Goal: Find specific page/section: Find specific page/section

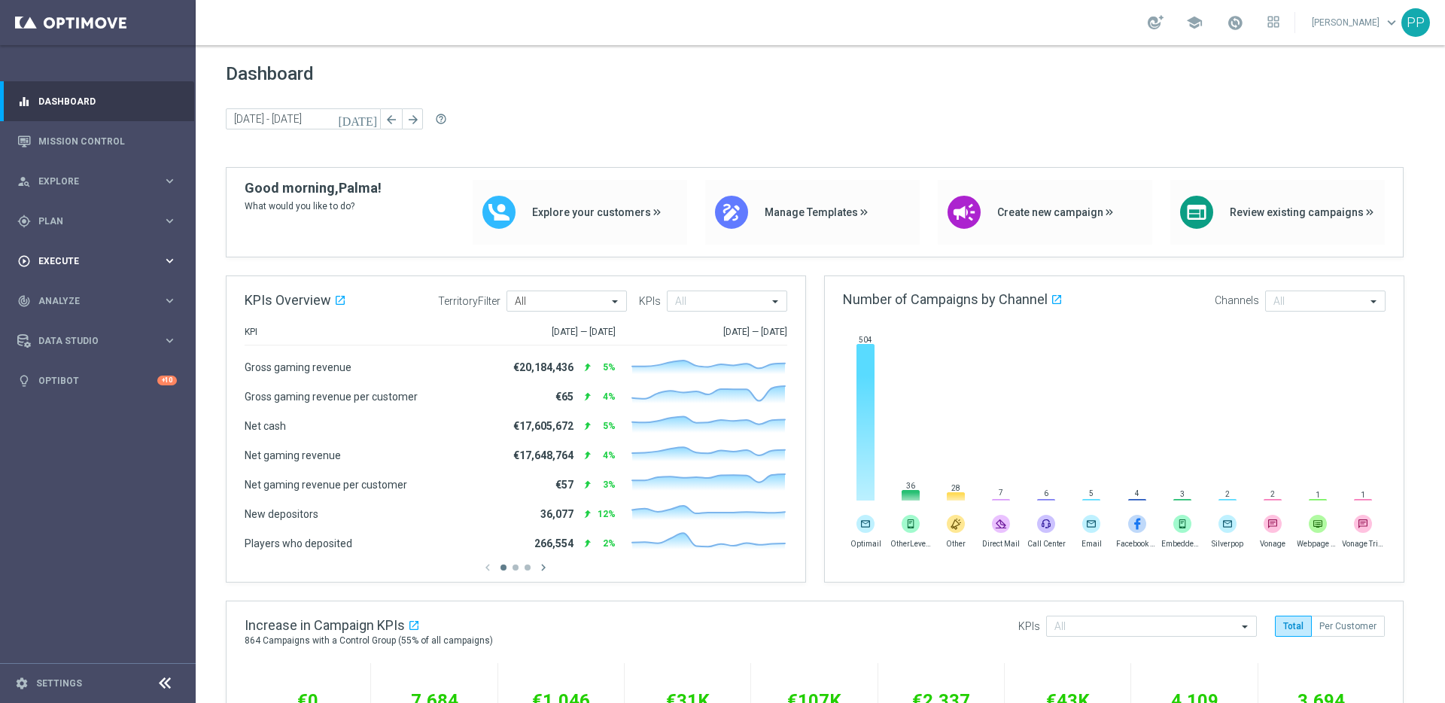
click at [49, 267] on div "play_circle_outline Execute" at bounding box center [89, 261] width 145 height 14
click at [55, 227] on div "gps_fixed Plan" at bounding box center [89, 222] width 145 height 14
click at [61, 348] on link "Streams" at bounding box center [97, 343] width 117 height 12
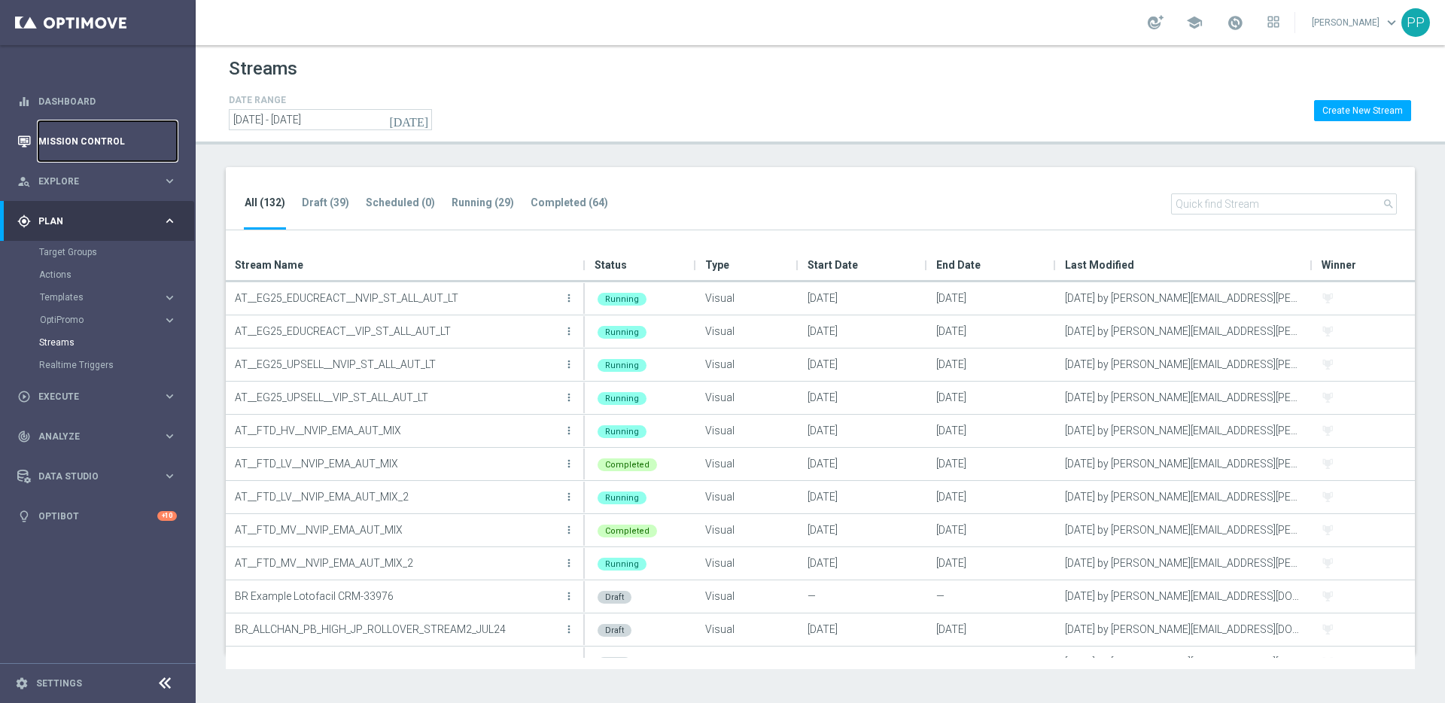
click at [53, 135] on link "Mission Control" at bounding box center [107, 141] width 139 height 40
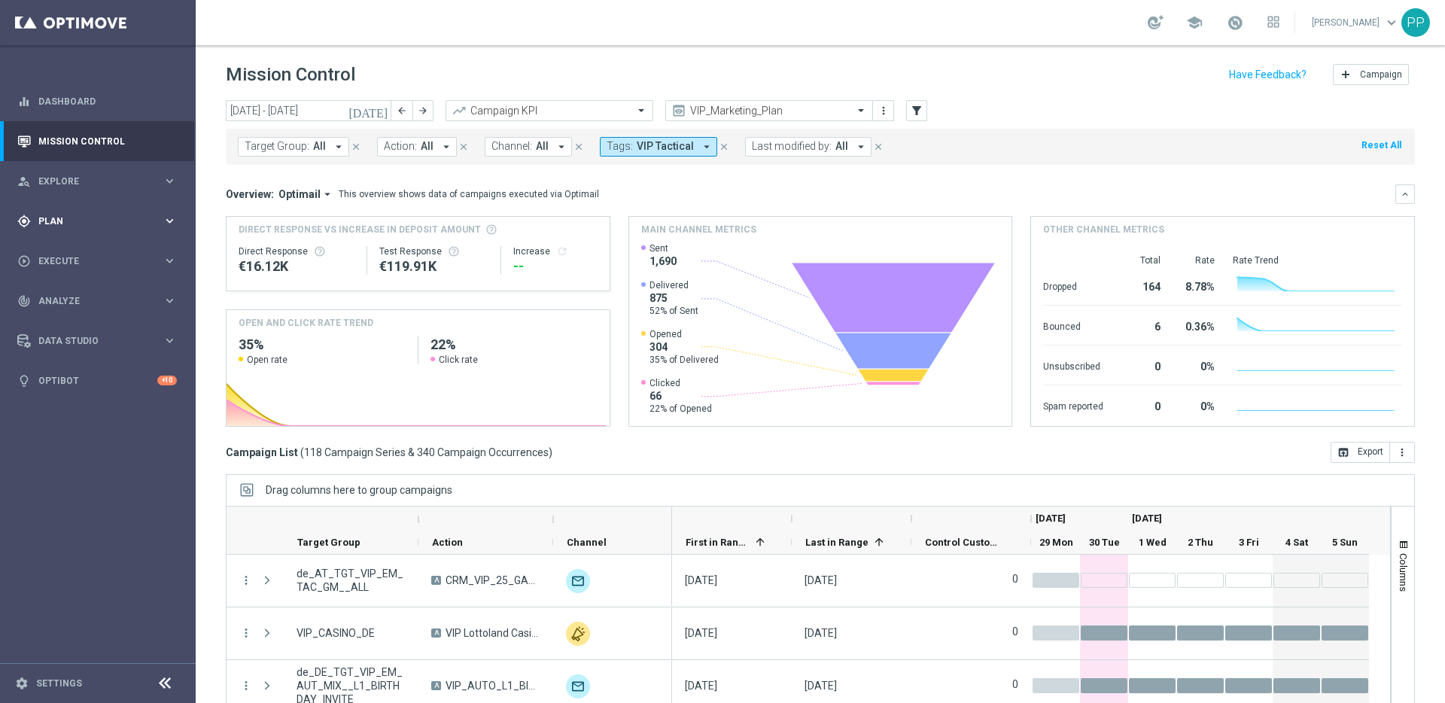
click at [53, 218] on span "Plan" at bounding box center [100, 221] width 124 height 9
click at [61, 339] on link "Streams" at bounding box center [97, 343] width 117 height 12
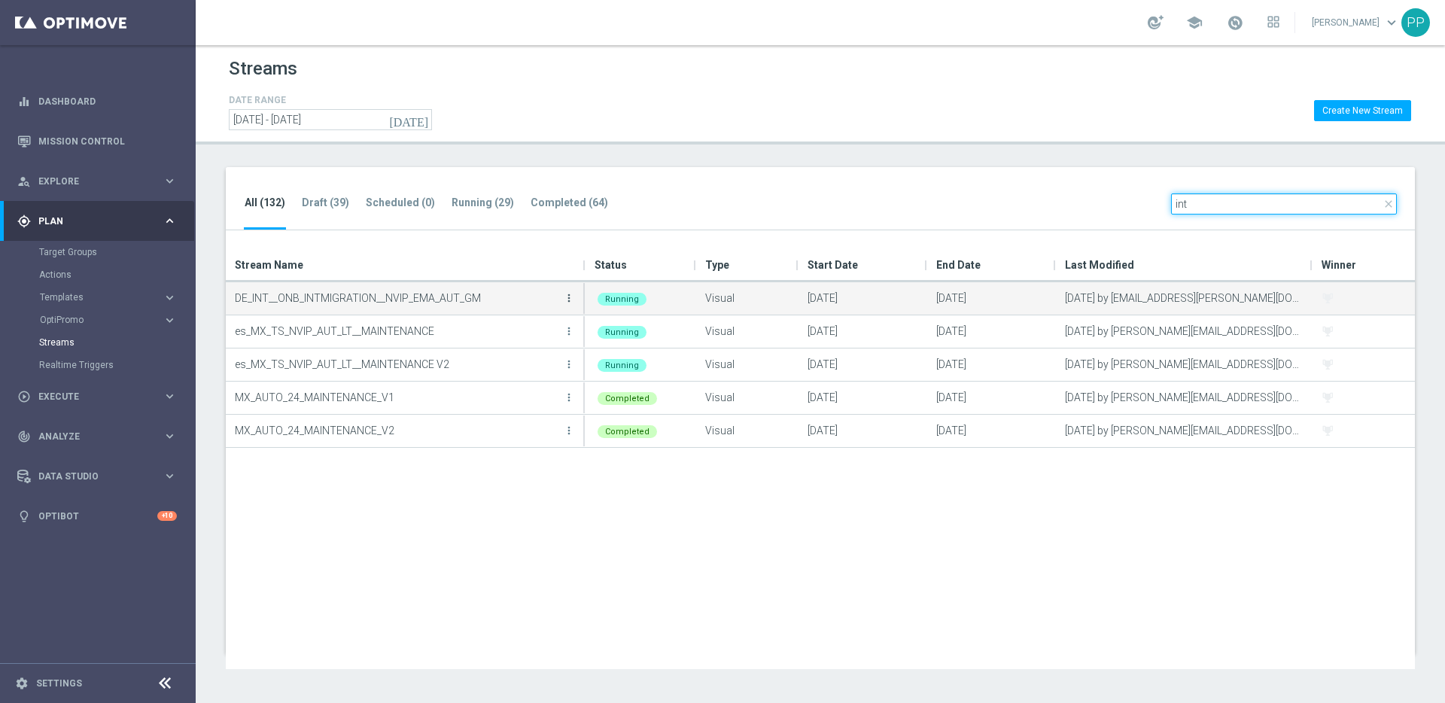
type input "int"
click at [568, 296] on icon "more_vert" at bounding box center [569, 298] width 12 height 12
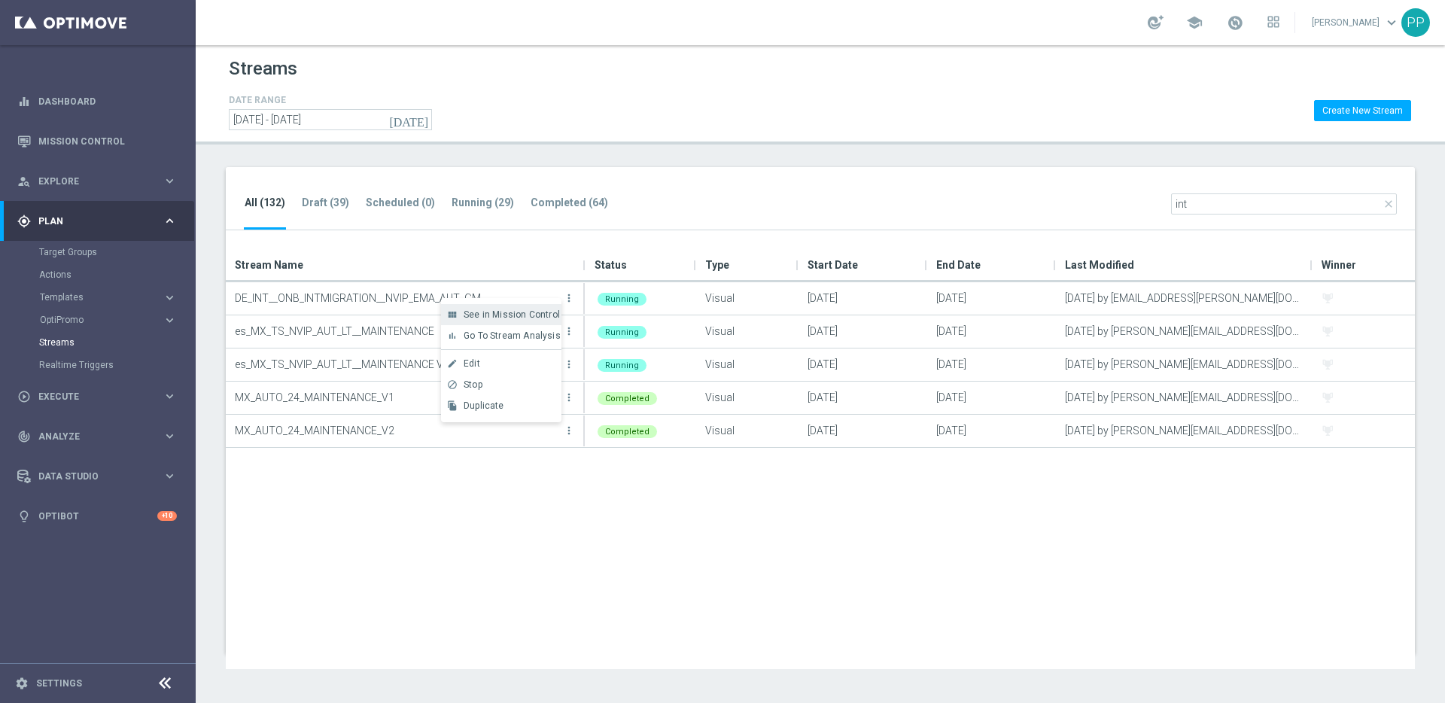
click at [527, 312] on span "See in Mission Control" at bounding box center [512, 314] width 96 height 11
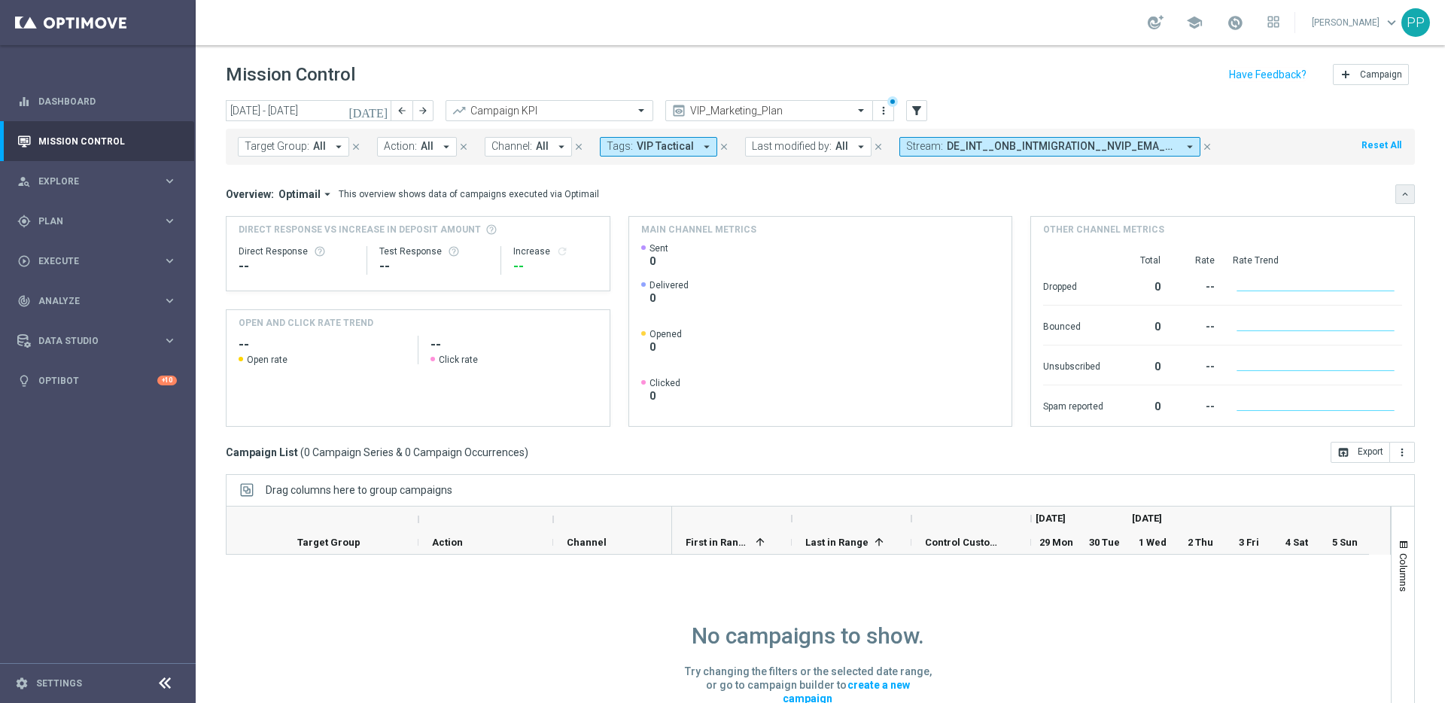
click at [1400, 192] on icon "keyboard_arrow_down" at bounding box center [1405, 194] width 11 height 11
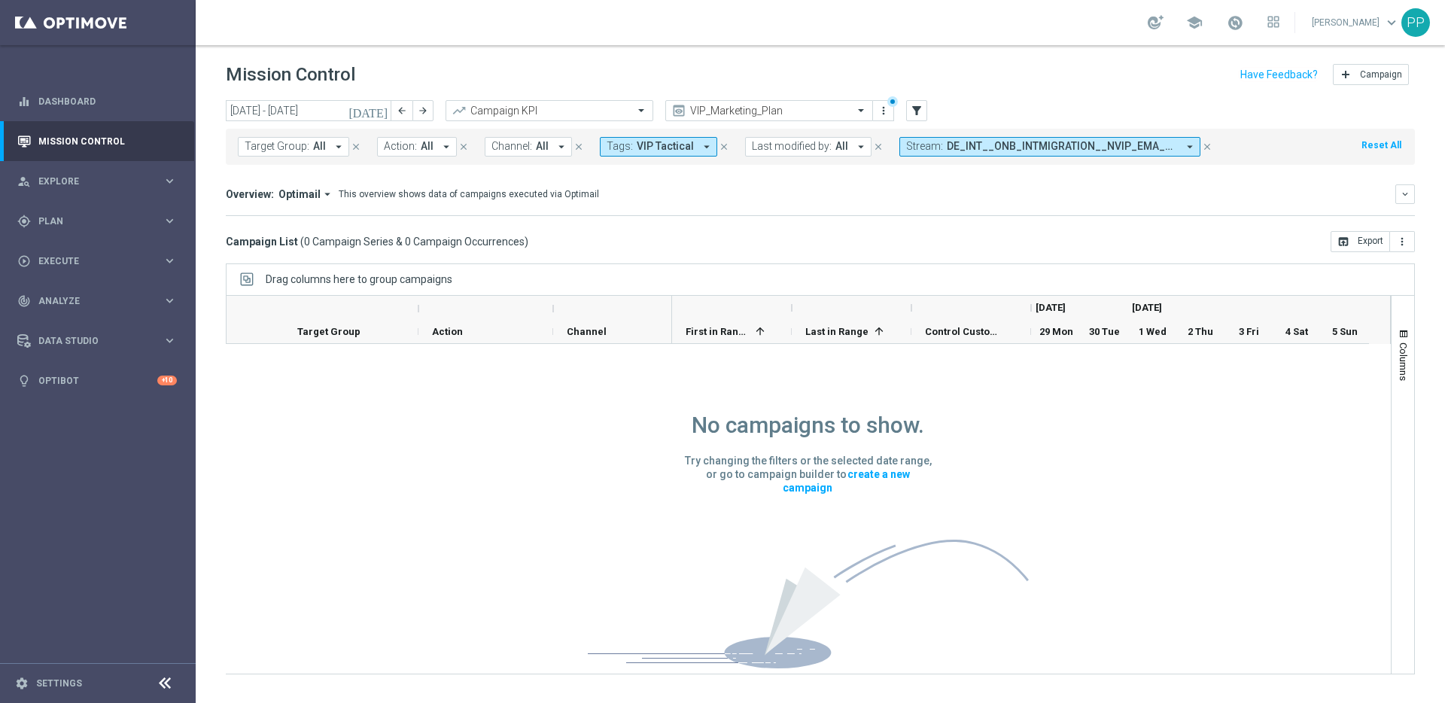
click at [719, 145] on icon "close" at bounding box center [724, 147] width 11 height 11
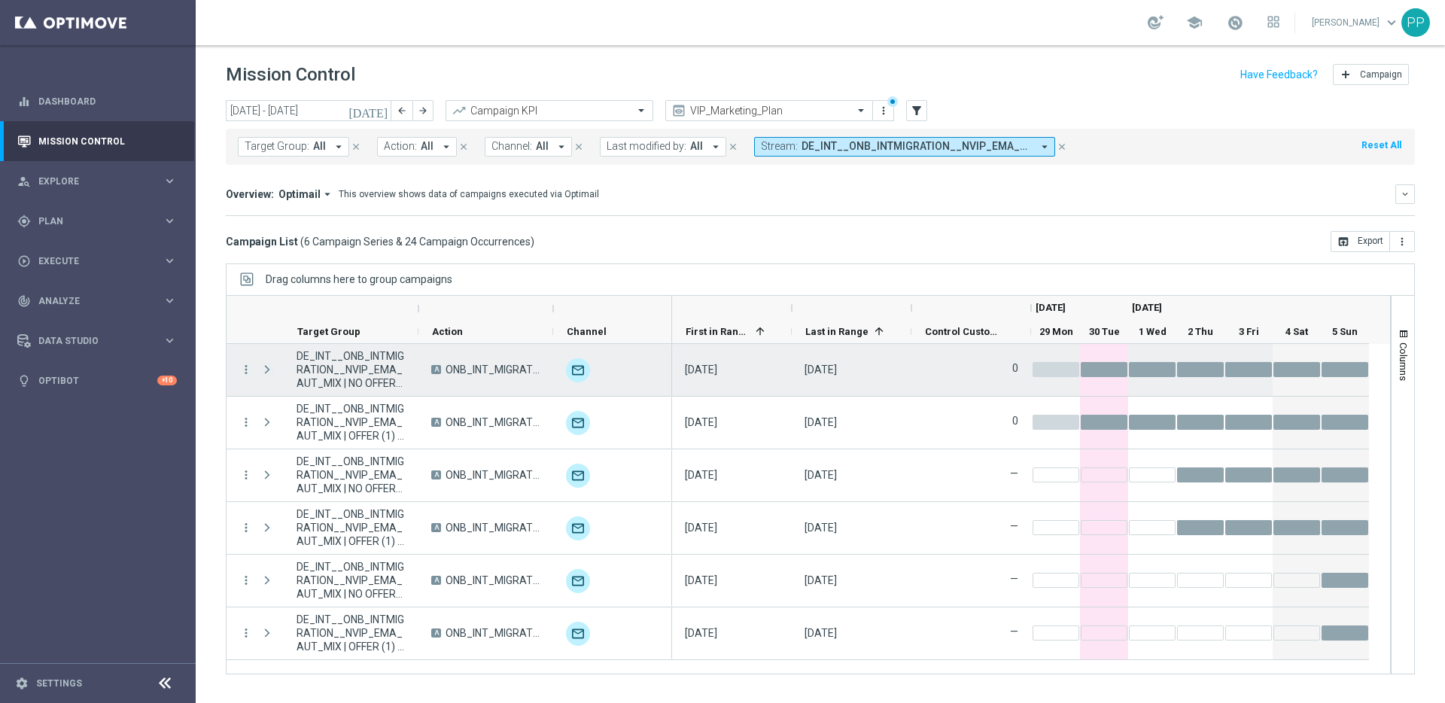
click at [263, 374] on span at bounding box center [267, 370] width 14 height 12
